Goal: Task Accomplishment & Management: Manage account settings

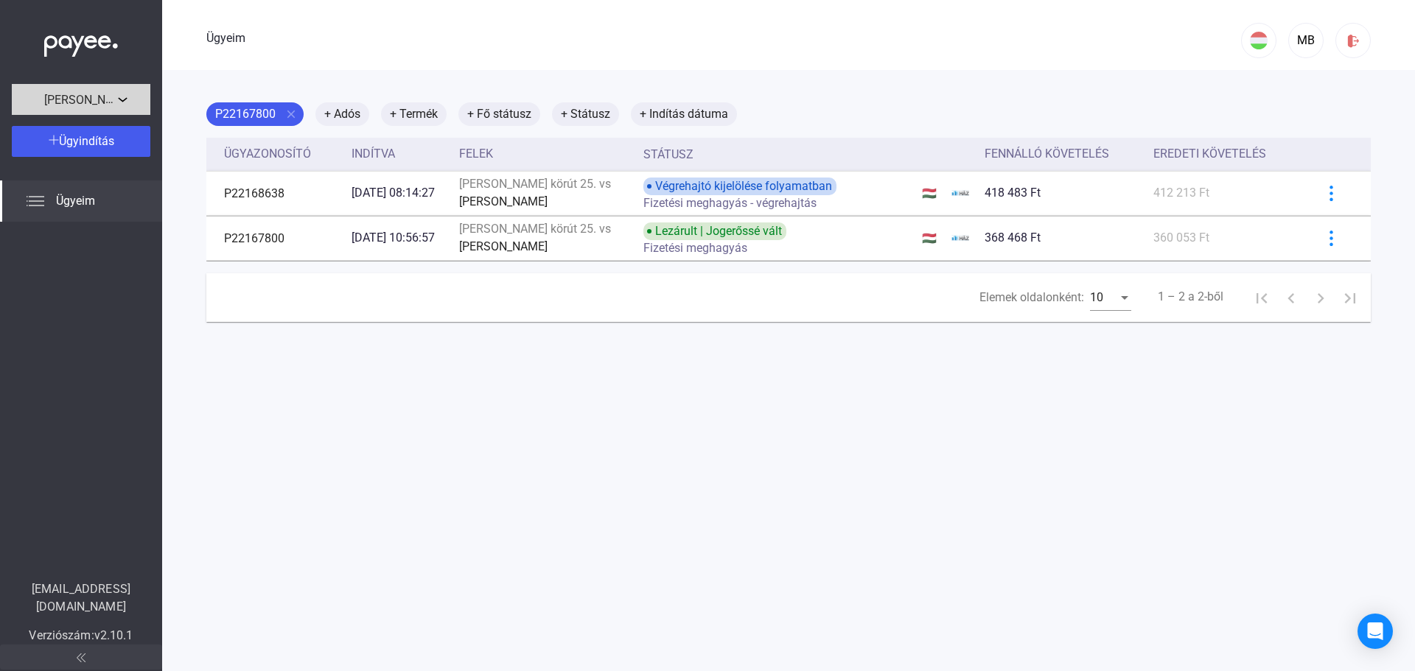
click at [108, 101] on font "[PERSON_NAME][STREET_ADDRESS]." at bounding box center [142, 99] width 197 height 15
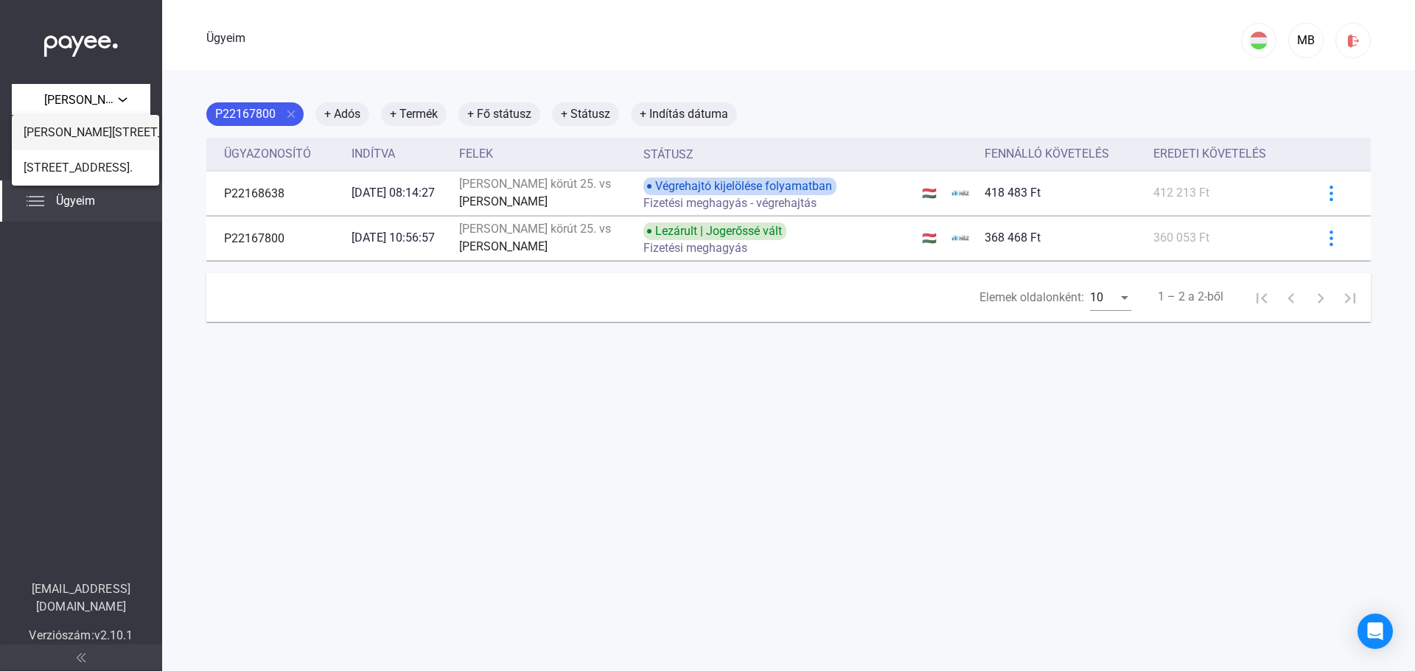
click at [117, 127] on font "[PERSON_NAME][STREET_ADDRESS]." at bounding box center [122, 132] width 197 height 14
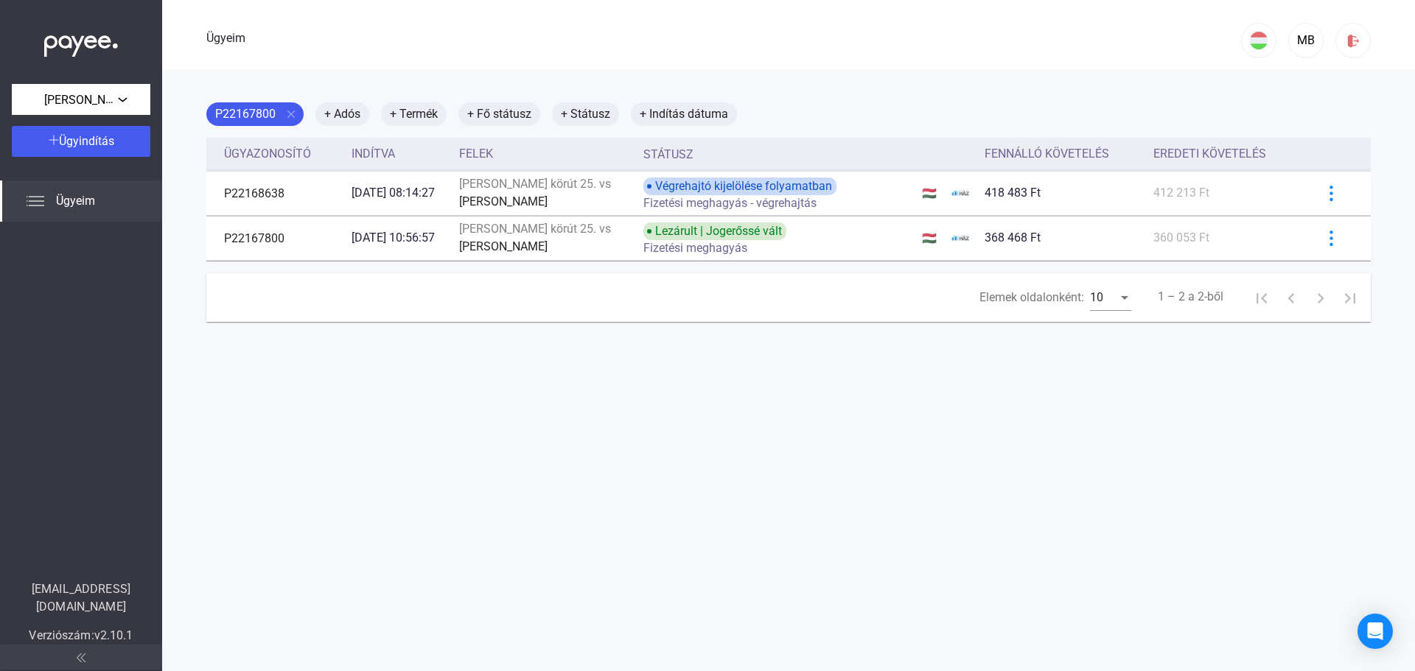
click at [114, 207] on div "Ügyeim" at bounding box center [81, 201] width 162 height 41
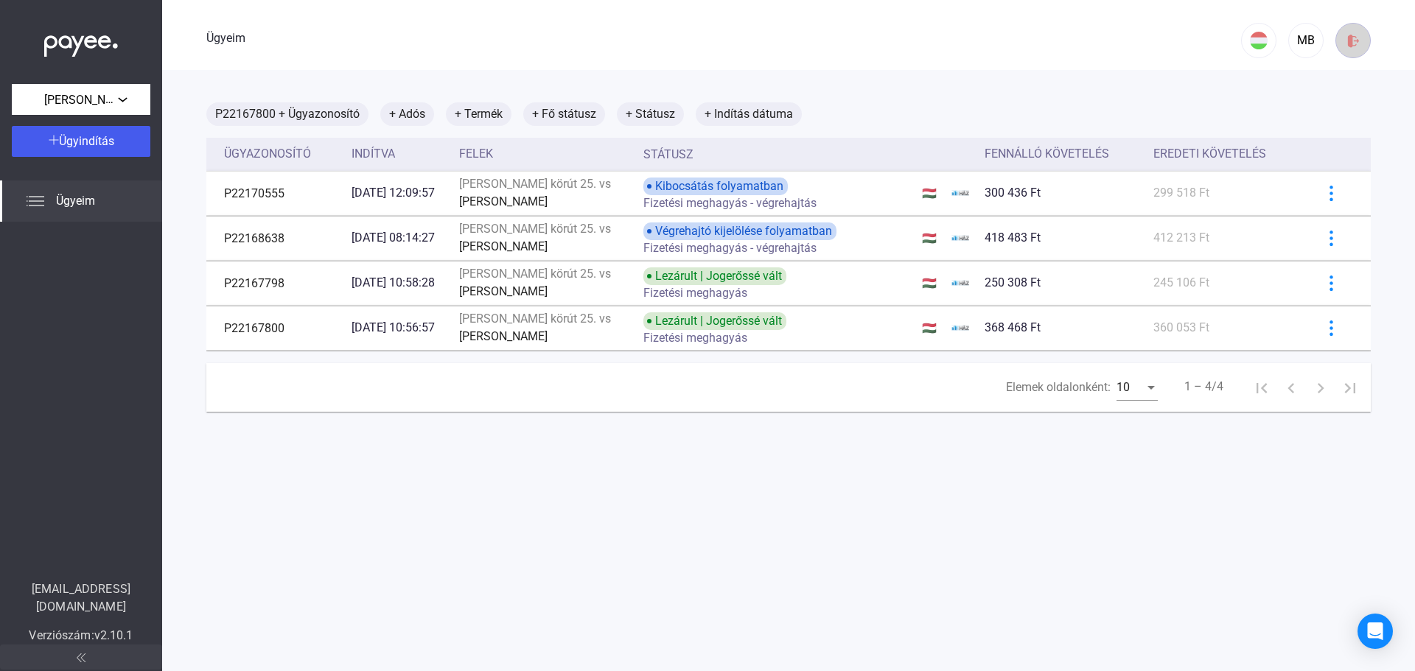
click at [1351, 44] on div at bounding box center [1352, 40] width 25 height 15
